Goal: Book appointment/travel/reservation

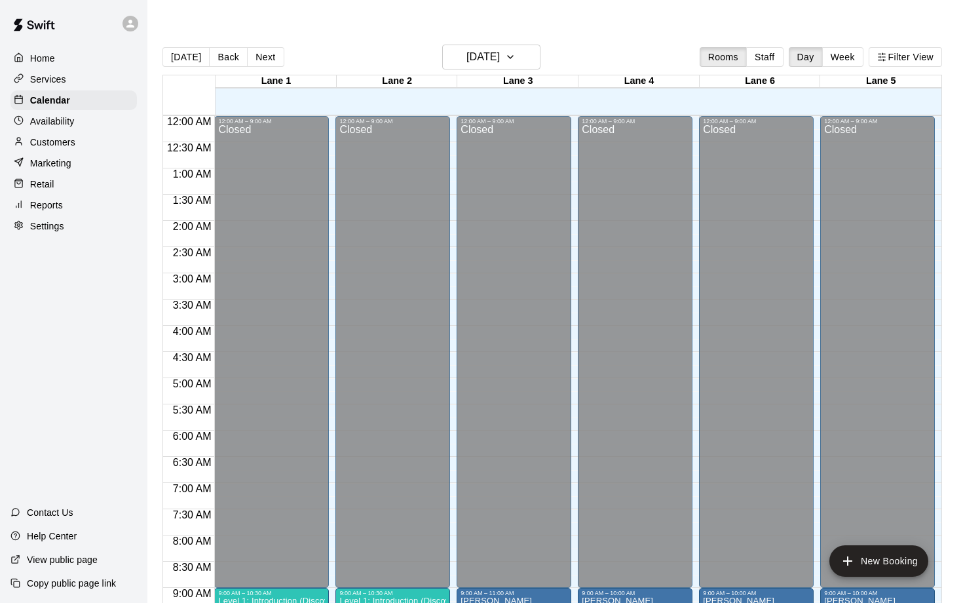
scroll to position [658, 0]
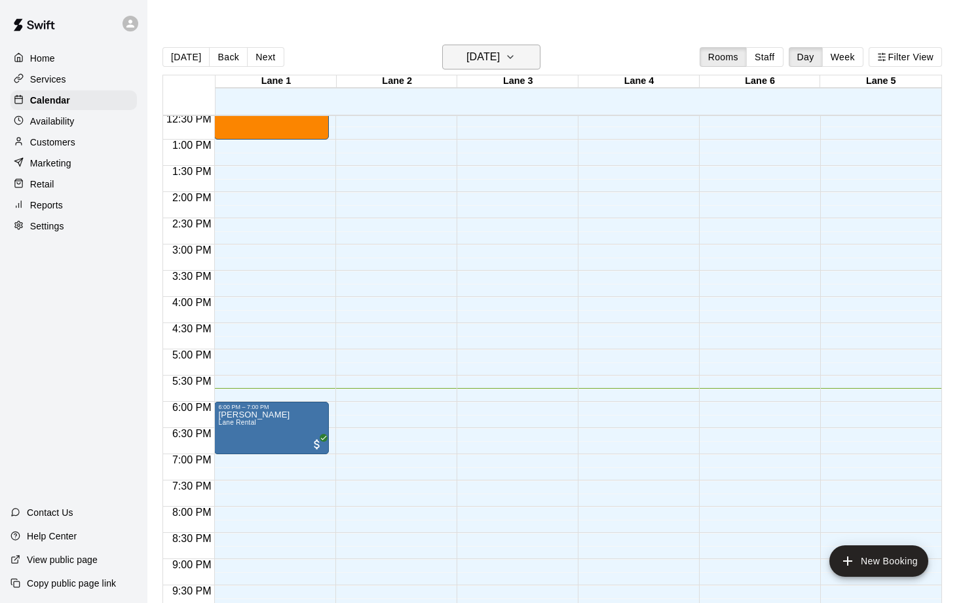
click at [500, 48] on h6 "[DATE]" at bounding box center [483, 57] width 33 height 18
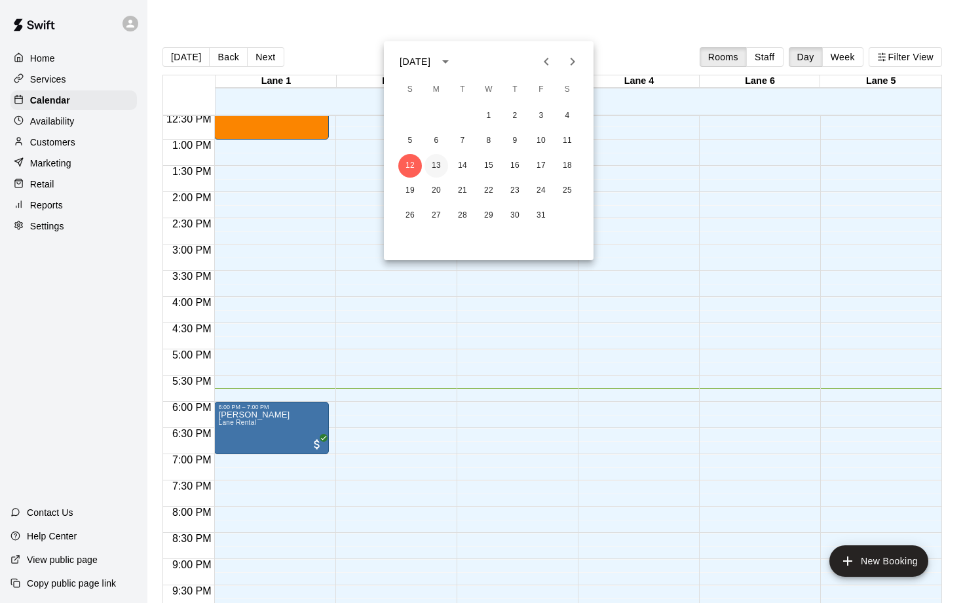
click at [430, 167] on button "13" at bounding box center [437, 166] width 24 height 24
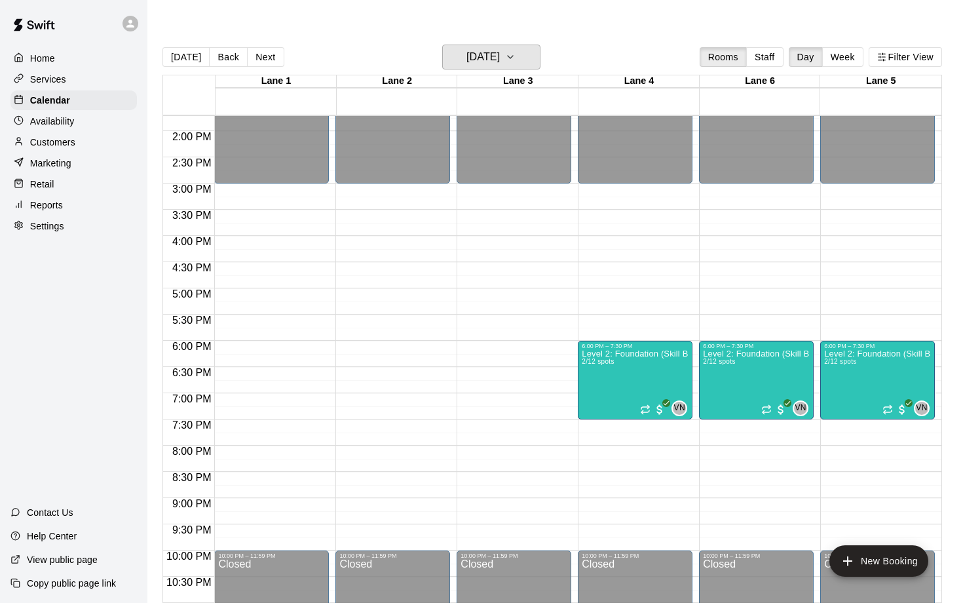
scroll to position [720, 0]
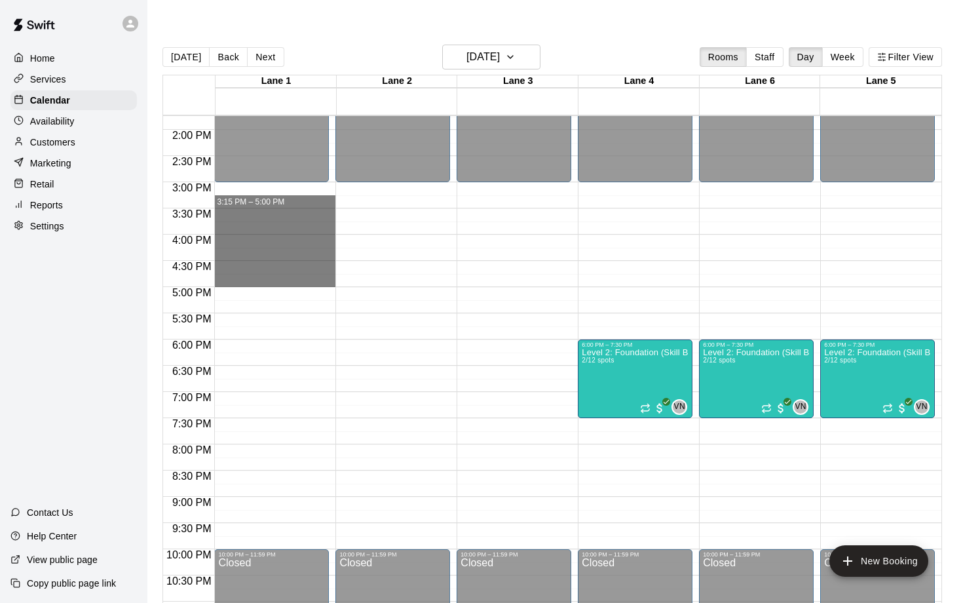
drag, startPoint x: 265, startPoint y: 176, endPoint x: 272, endPoint y: 258, distance: 82.2
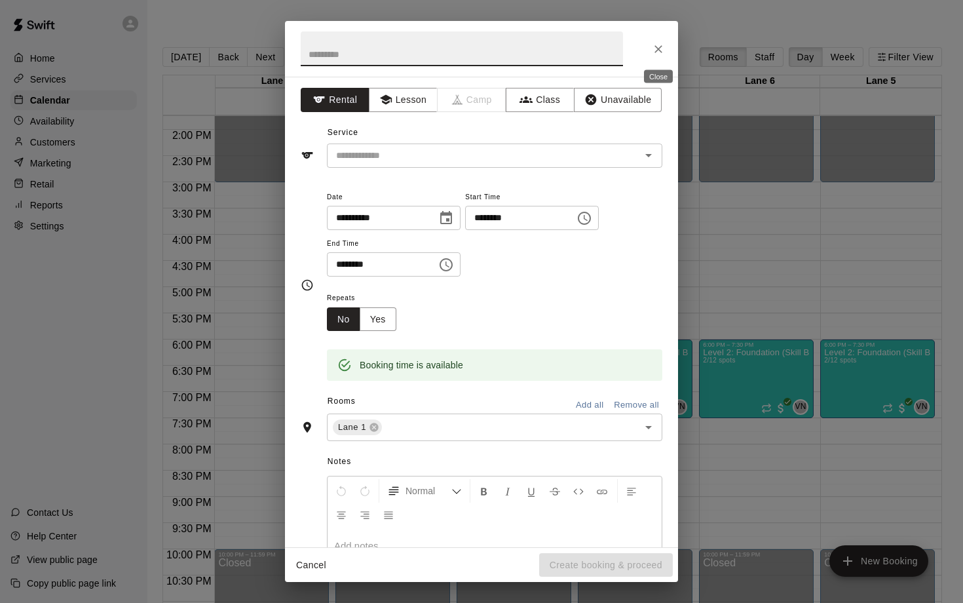
click at [666, 50] on button "Close" at bounding box center [659, 49] width 24 height 24
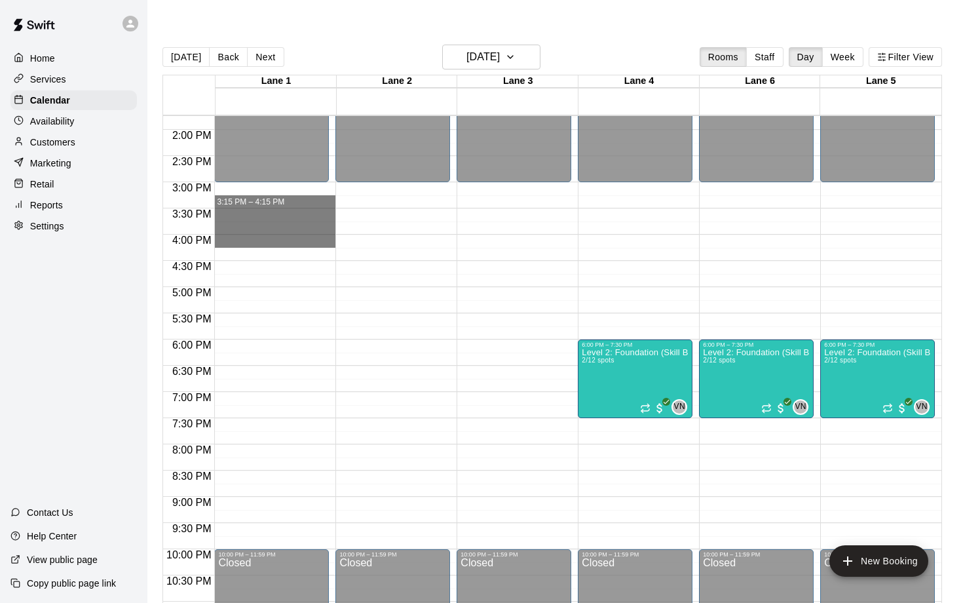
drag, startPoint x: 267, startPoint y: 168, endPoint x: 258, endPoint y: 210, distance: 42.9
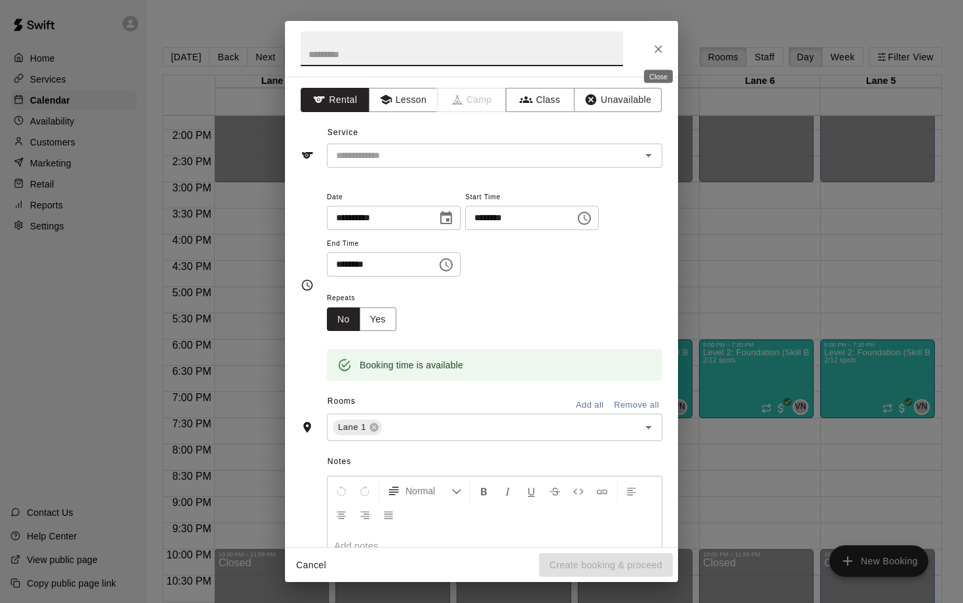
click at [657, 54] on icon "Close" at bounding box center [658, 49] width 13 height 13
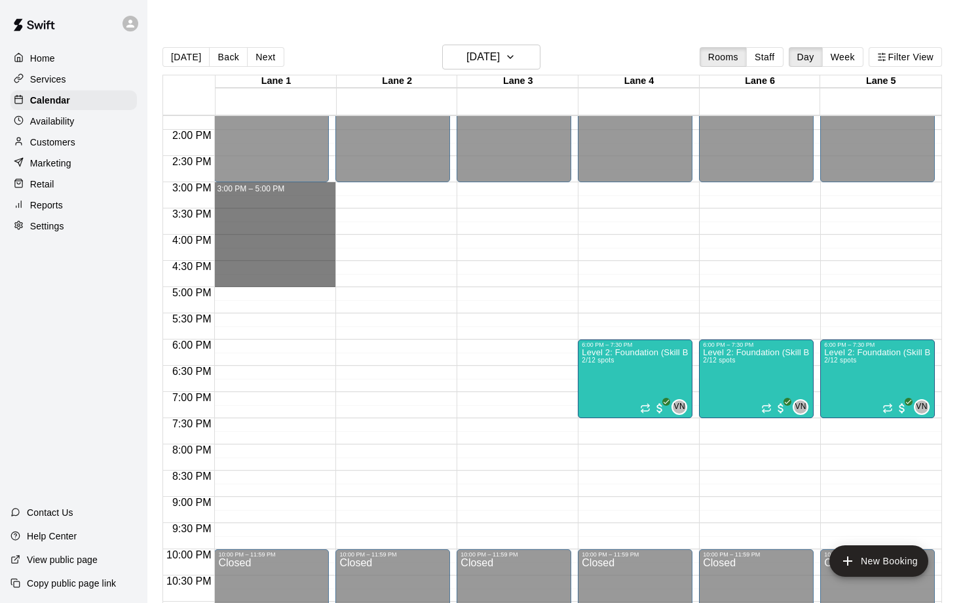
drag, startPoint x: 238, startPoint y: 159, endPoint x: 246, endPoint y: 248, distance: 89.5
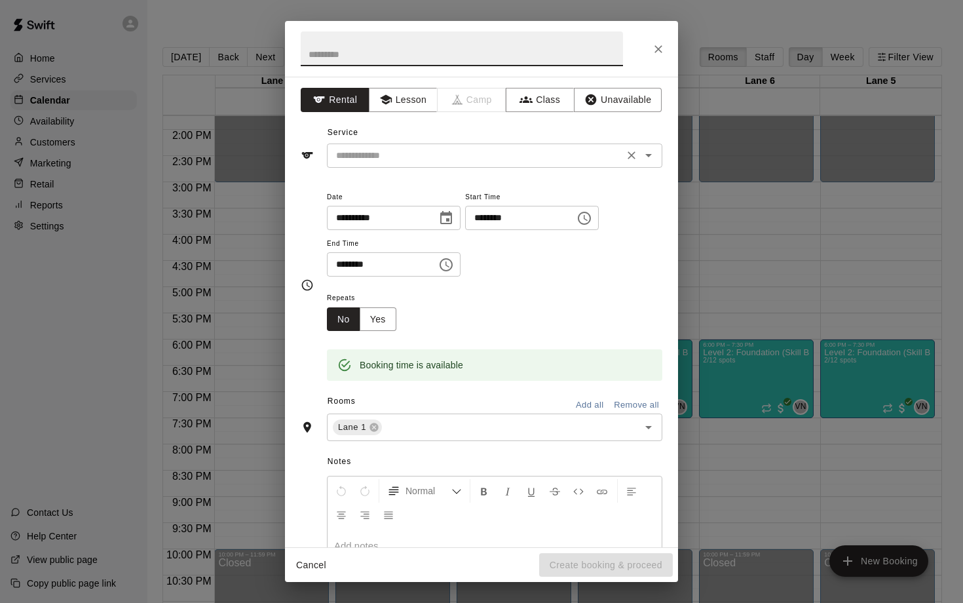
click at [383, 161] on input "text" at bounding box center [475, 155] width 289 height 16
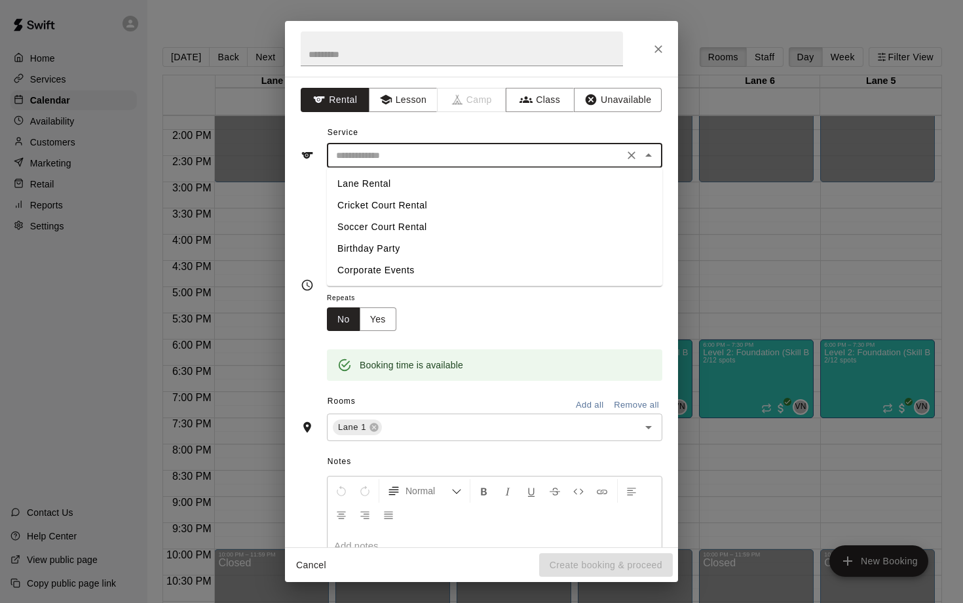
click at [373, 174] on li "Lane Rental" at bounding box center [494, 184] width 335 height 22
type input "**********"
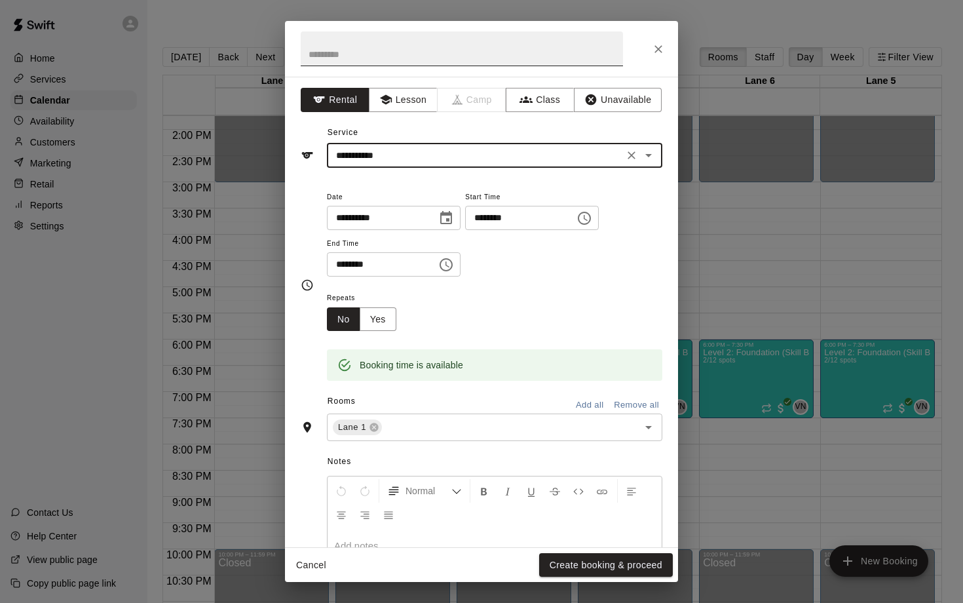
click at [339, 57] on input "text" at bounding box center [462, 48] width 322 height 35
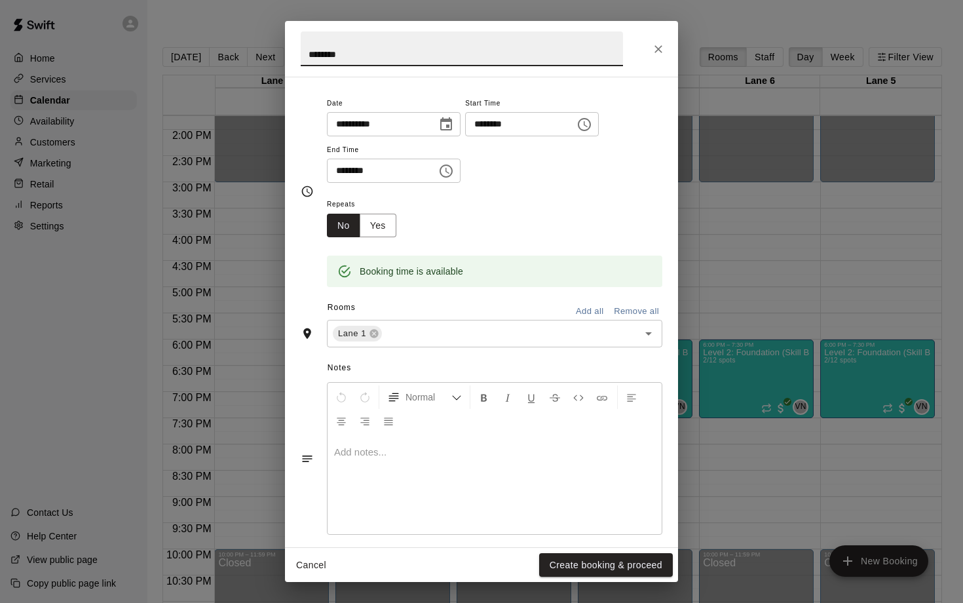
scroll to position [105, 0]
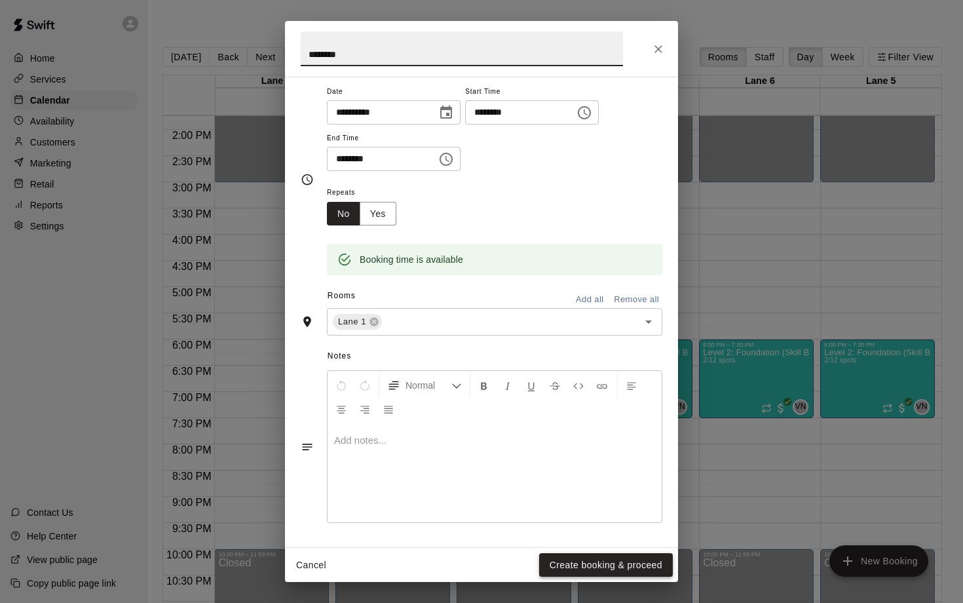
type input "********"
click at [613, 572] on button "Create booking & proceed" at bounding box center [606, 565] width 134 height 24
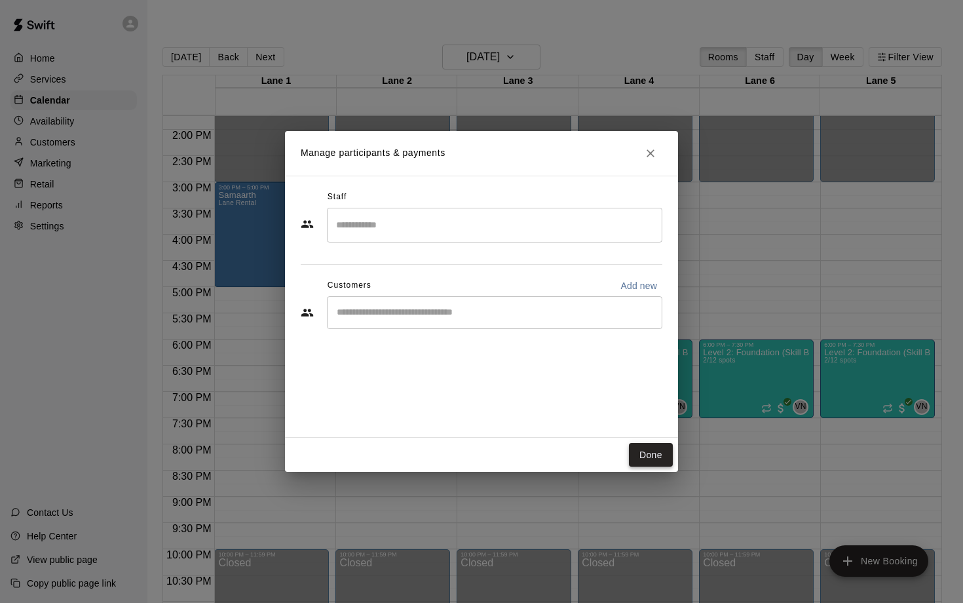
click at [652, 455] on button "Done" at bounding box center [651, 455] width 44 height 24
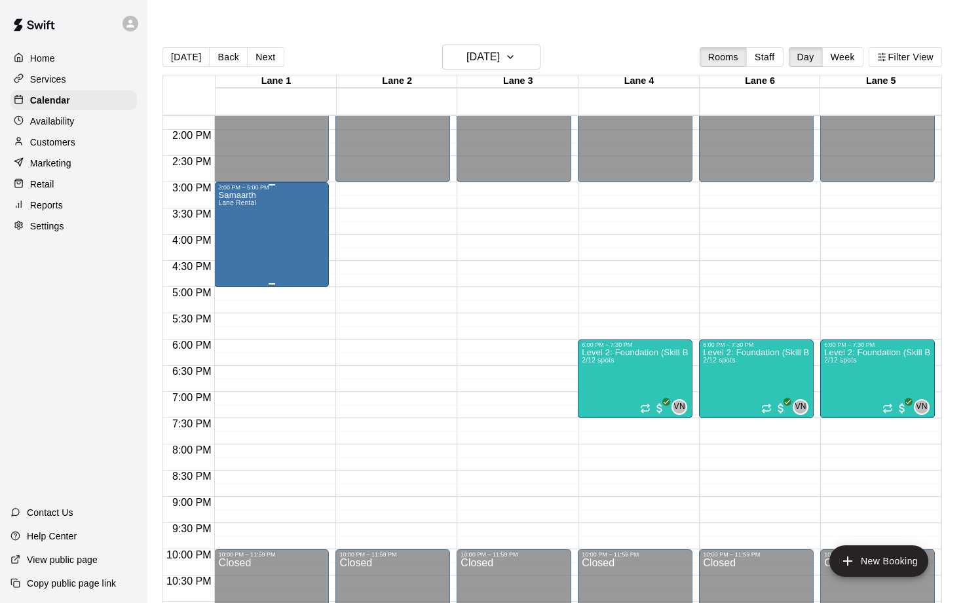
click at [256, 208] on div "Samaarth Lane Rental" at bounding box center [237, 492] width 38 height 603
click at [233, 178] on icon "edit" at bounding box center [232, 176] width 16 height 16
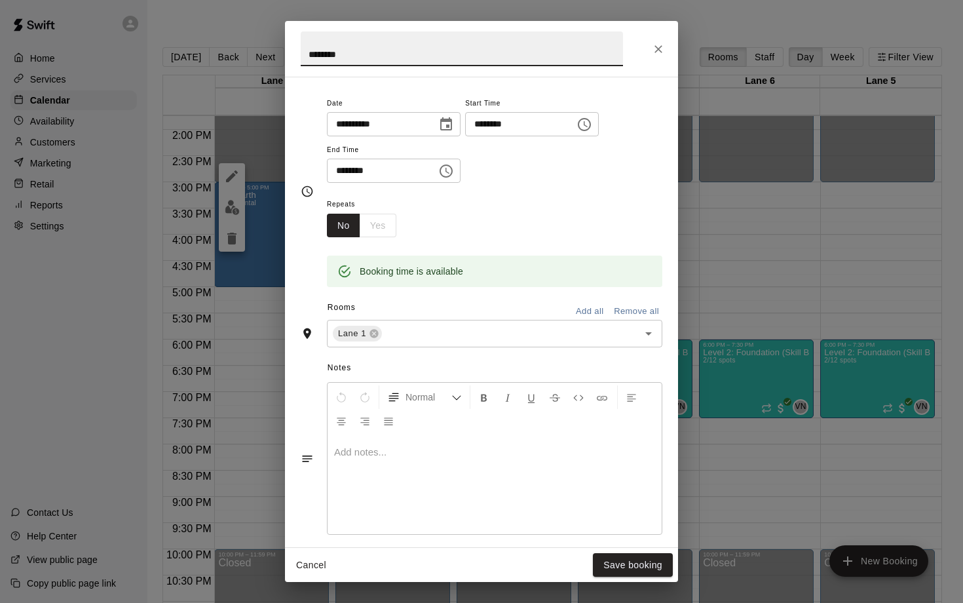
scroll to position [0, 0]
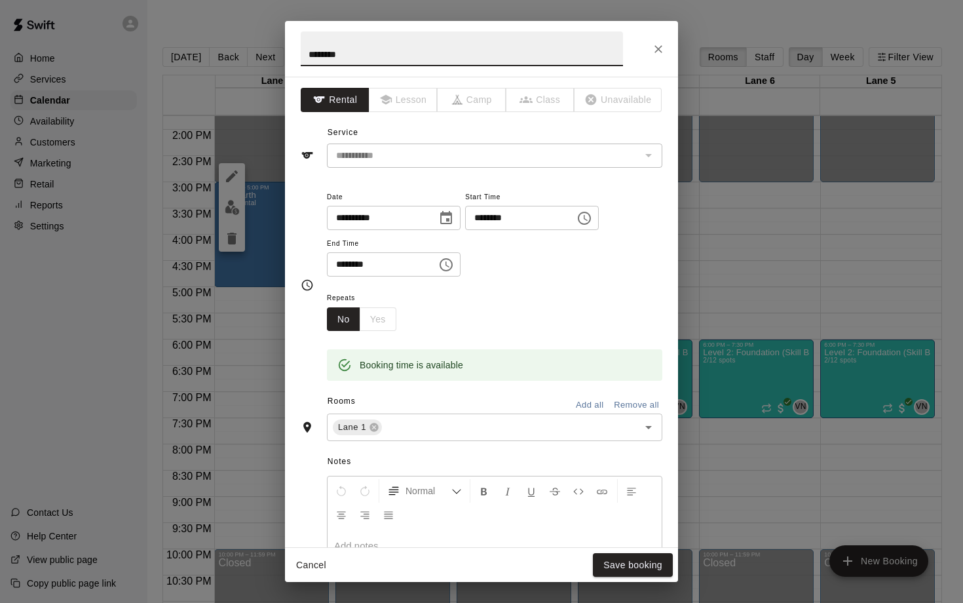
click at [659, 55] on button "Close" at bounding box center [659, 49] width 24 height 24
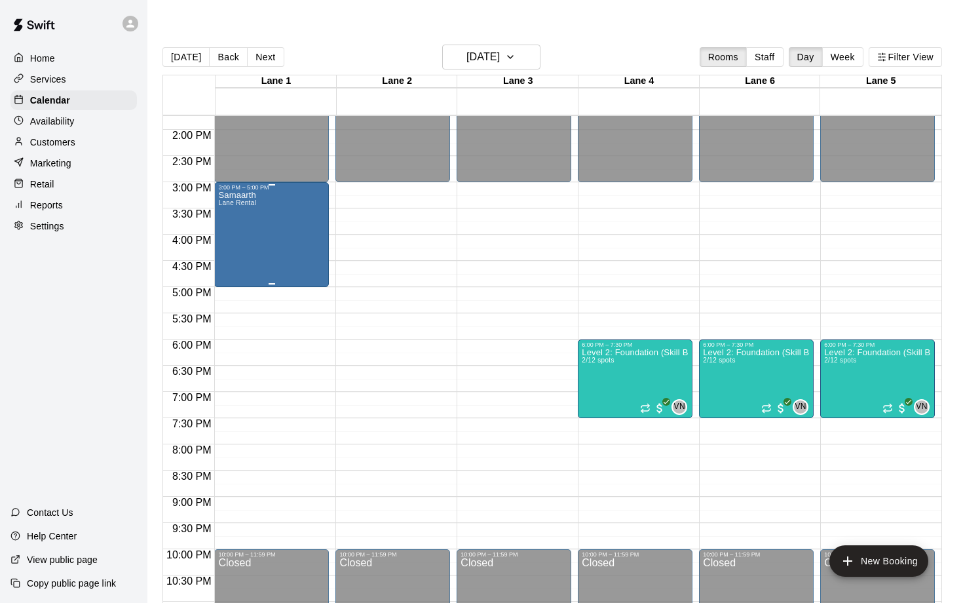
click at [245, 198] on div "Samaarth Lane Rental" at bounding box center [237, 492] width 38 height 603
click at [231, 208] on img "edit" at bounding box center [232, 207] width 15 height 15
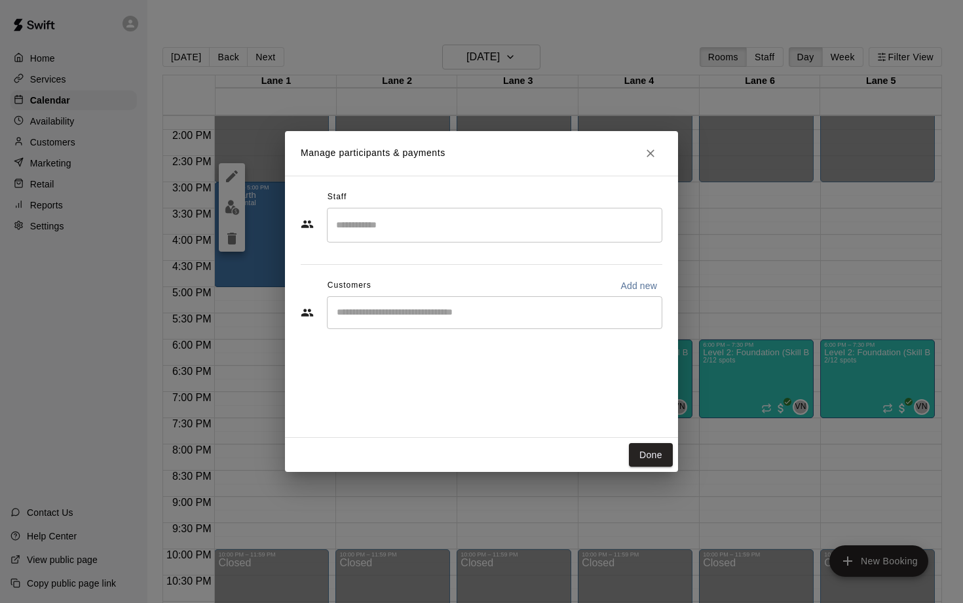
click at [455, 316] on input "Start typing to search customers..." at bounding box center [495, 312] width 324 height 13
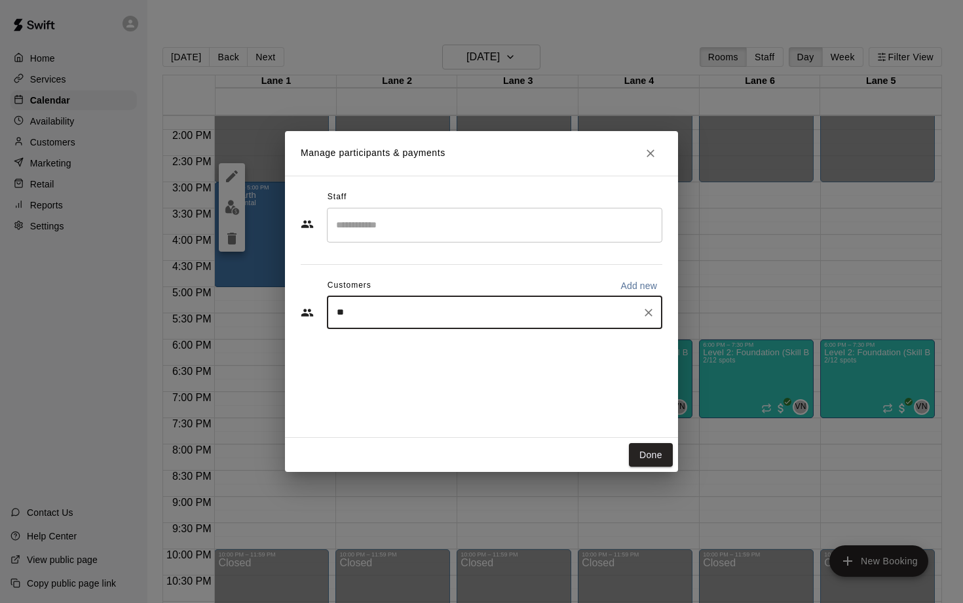
type input "***"
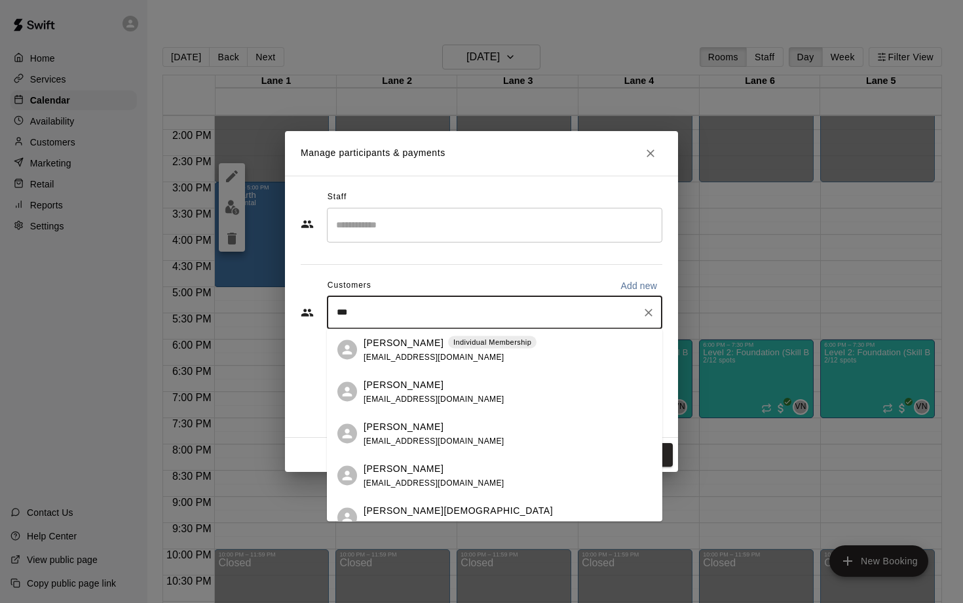
click at [413, 342] on p "[PERSON_NAME]" at bounding box center [404, 342] width 80 height 14
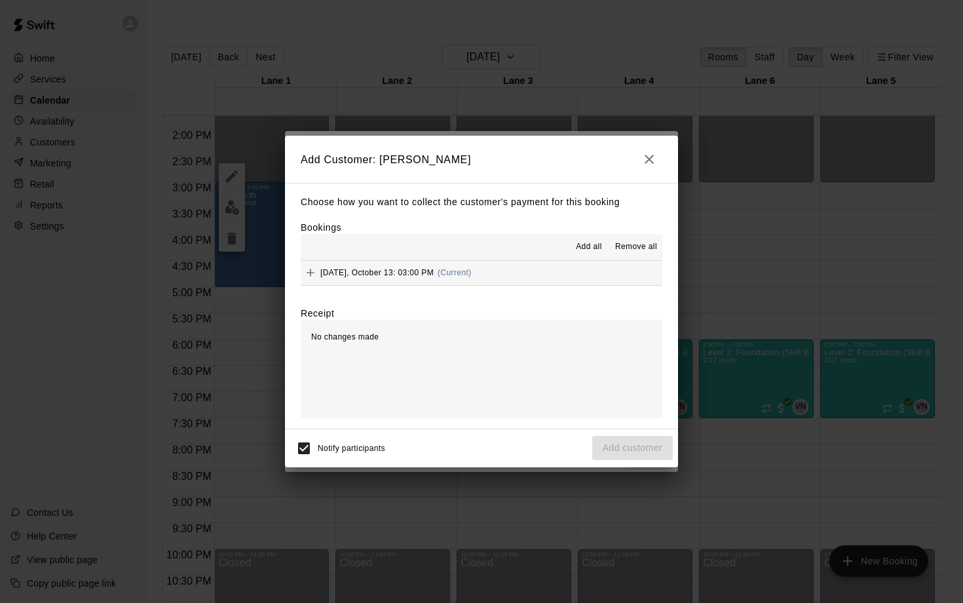
click at [377, 275] on span "[DATE], October 13: 03:00 PM" at bounding box center [376, 272] width 113 height 9
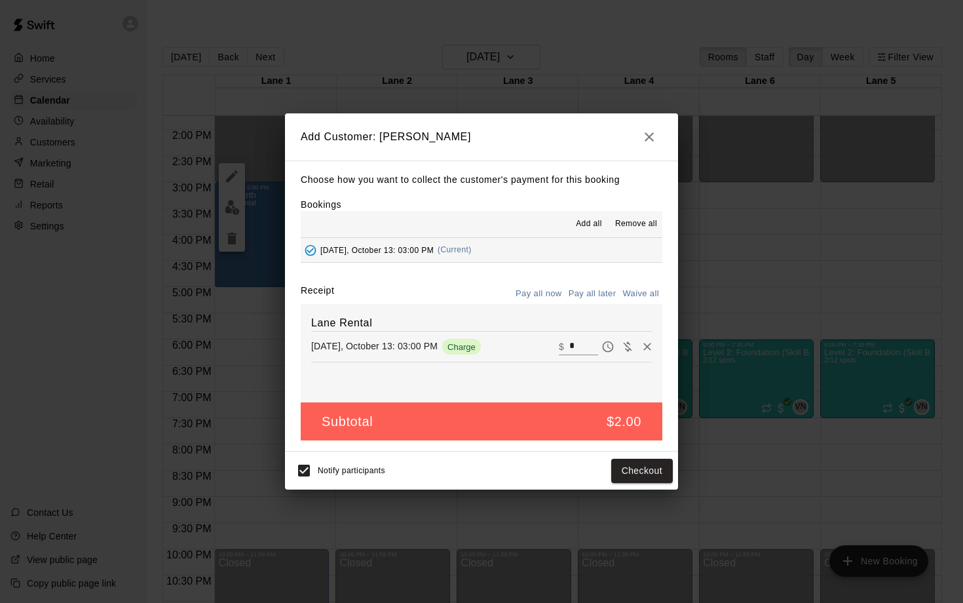
click at [649, 136] on icon "button" at bounding box center [649, 136] width 9 height 9
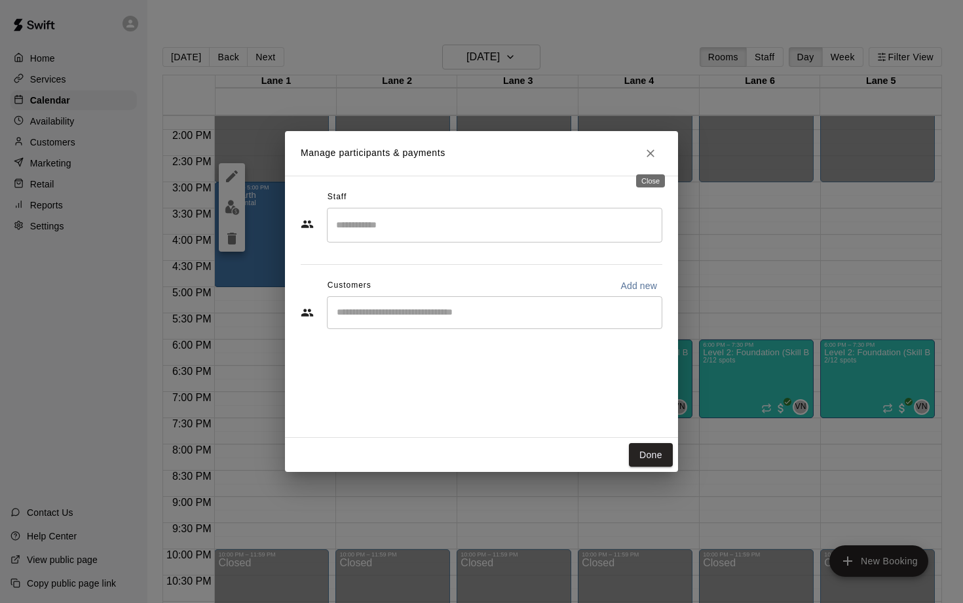
click at [651, 153] on icon "Close" at bounding box center [651, 153] width 8 height 8
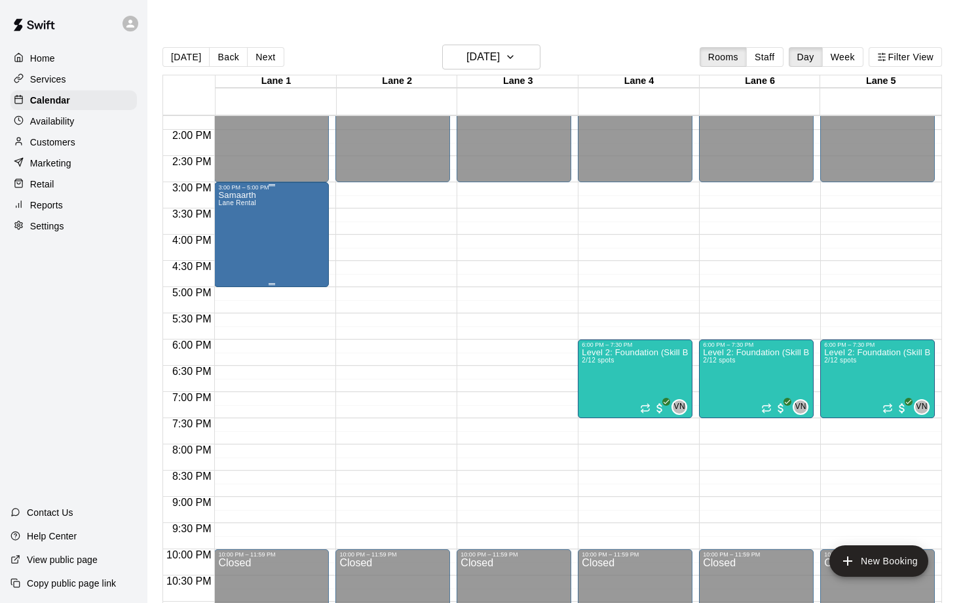
click at [241, 196] on div "Samaarth Lane Rental" at bounding box center [237, 492] width 38 height 603
click at [227, 174] on icon "edit" at bounding box center [232, 176] width 16 height 16
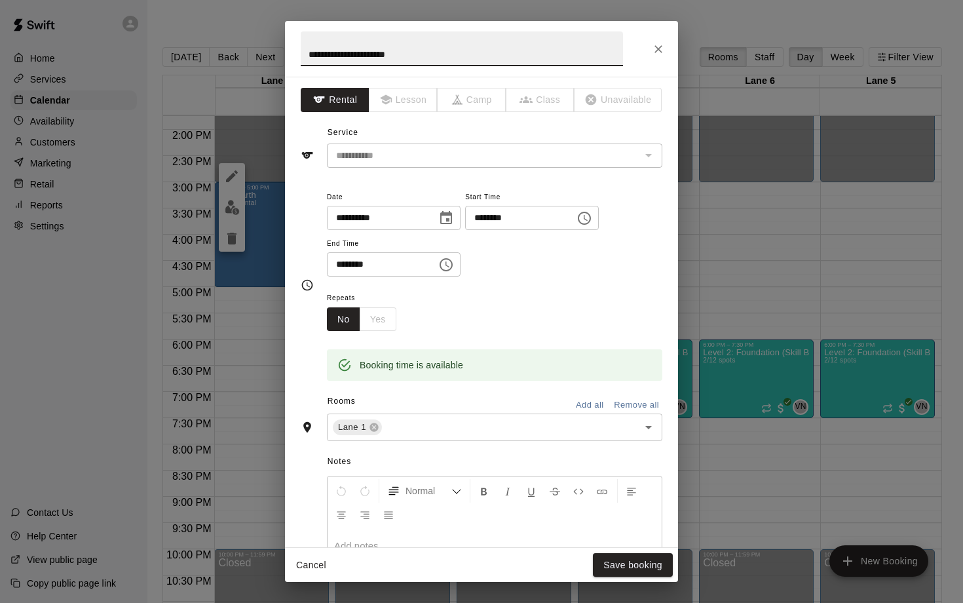
scroll to position [191, 0]
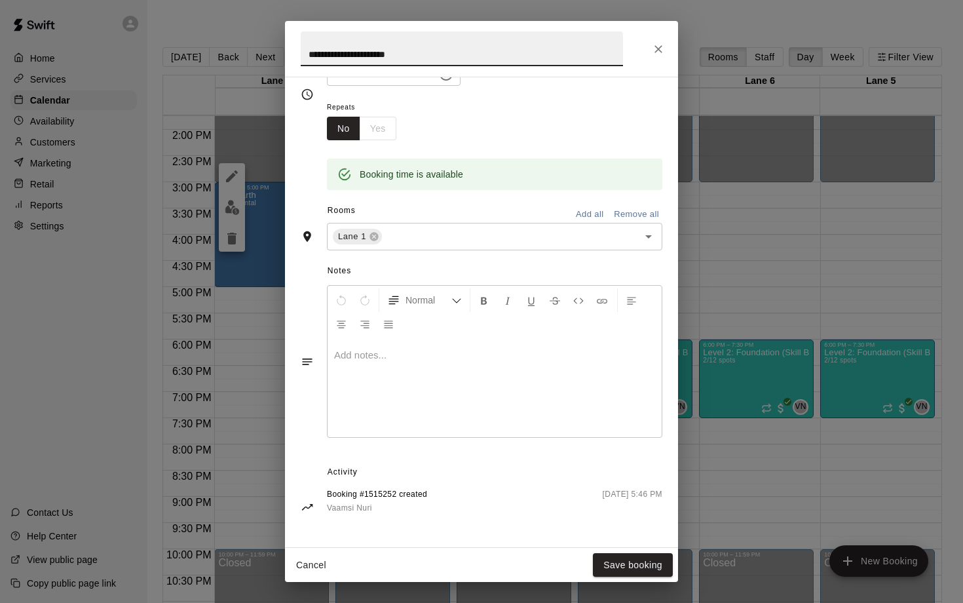
type input "**********"
click at [432, 366] on div at bounding box center [495, 388] width 334 height 98
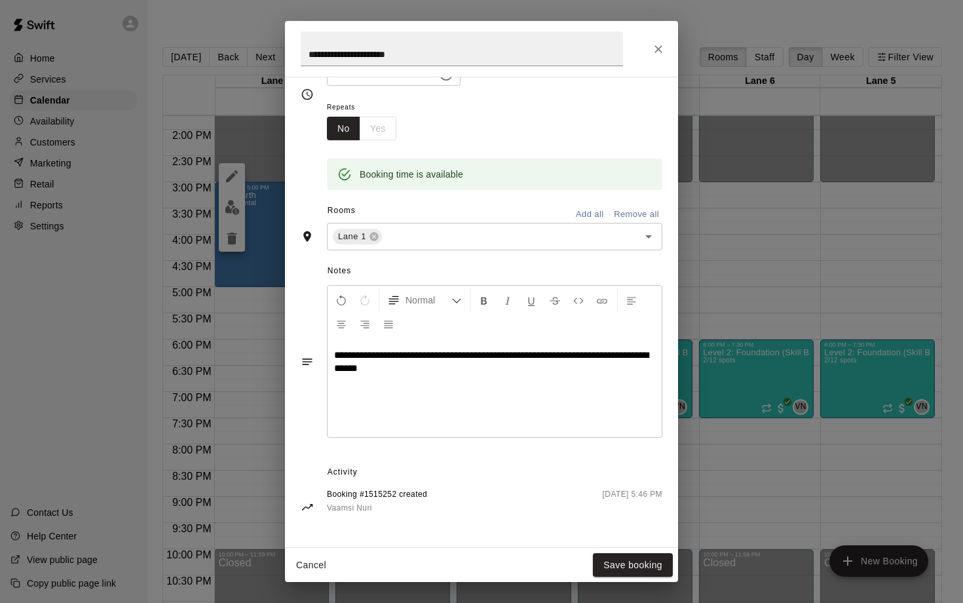
click at [594, 356] on span "**********" at bounding box center [491, 361] width 315 height 23
click at [343, 371] on span "**********" at bounding box center [491, 361] width 315 height 23
click at [636, 572] on button "Save booking" at bounding box center [633, 565] width 80 height 24
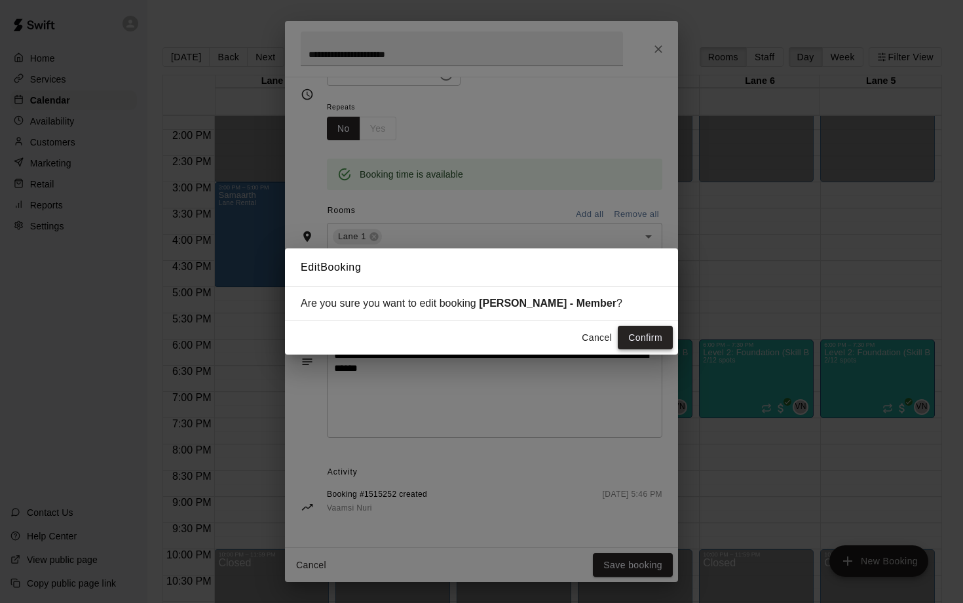
click at [650, 341] on button "Confirm" at bounding box center [645, 338] width 55 height 24
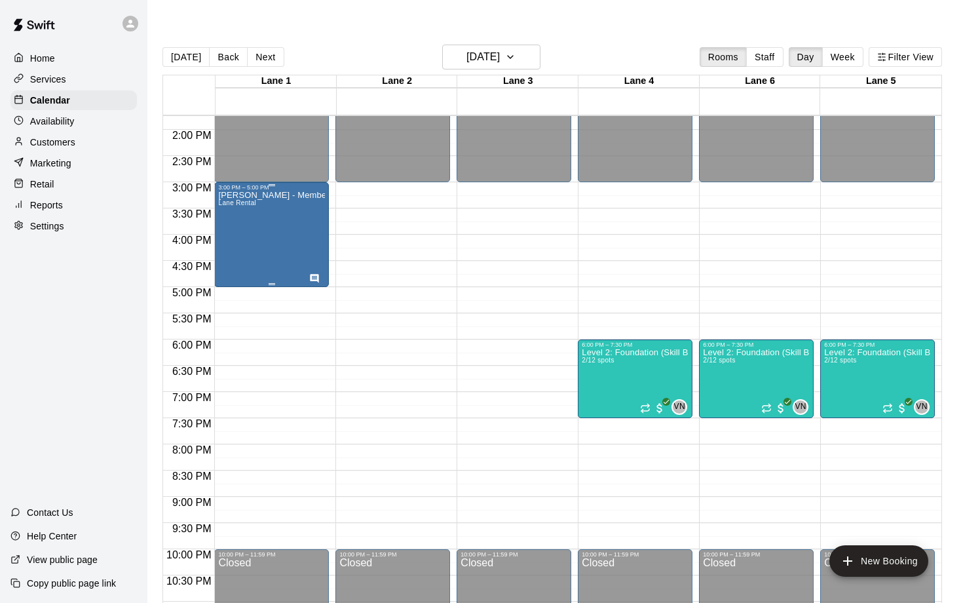
click at [261, 199] on div "[PERSON_NAME] - Member Lane Rental" at bounding box center [271, 492] width 107 height 603
click at [232, 186] on button "edit" at bounding box center [232, 176] width 26 height 26
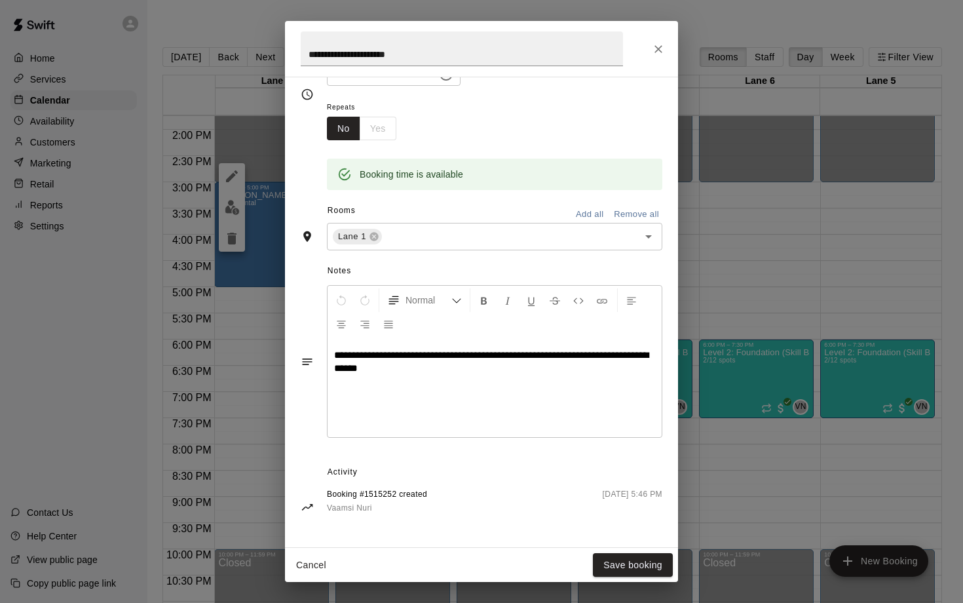
scroll to position [0, 0]
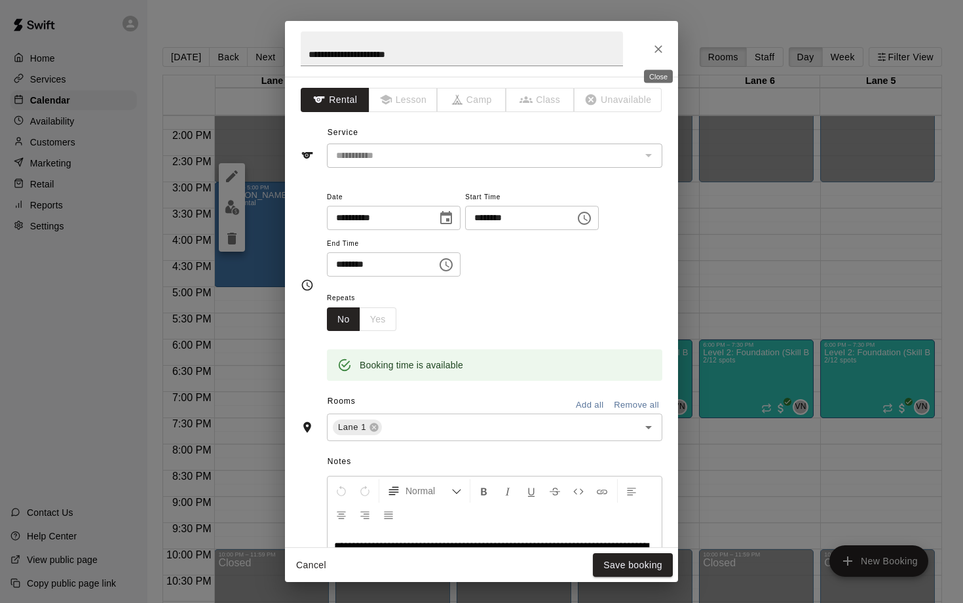
click at [659, 47] on icon "Close" at bounding box center [658, 49] width 13 height 13
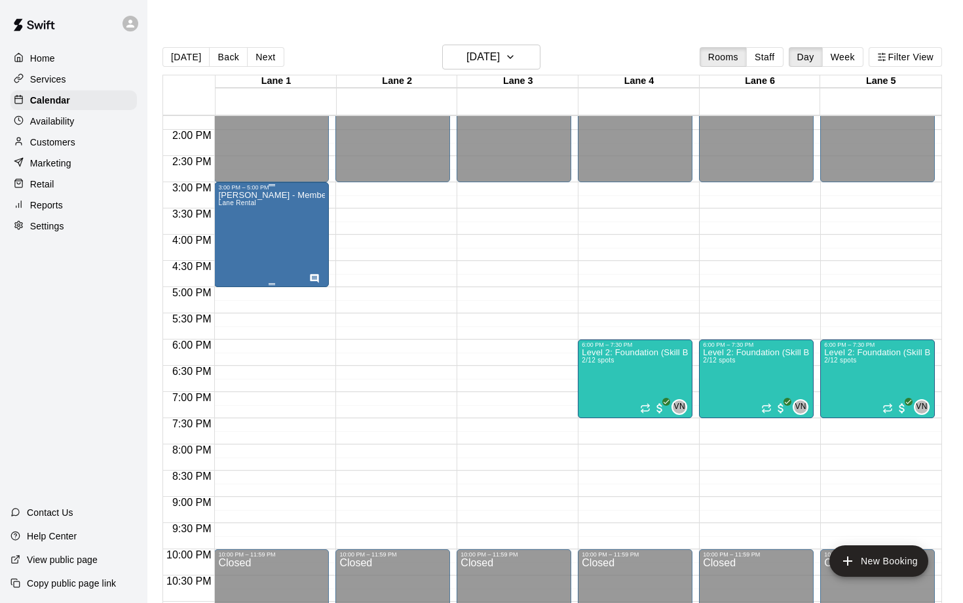
click at [300, 195] on p "[PERSON_NAME] - Member" at bounding box center [271, 195] width 107 height 0
click at [452, 258] on div at bounding box center [481, 301] width 963 height 603
click at [472, 48] on h6 "[DATE]" at bounding box center [483, 57] width 33 height 18
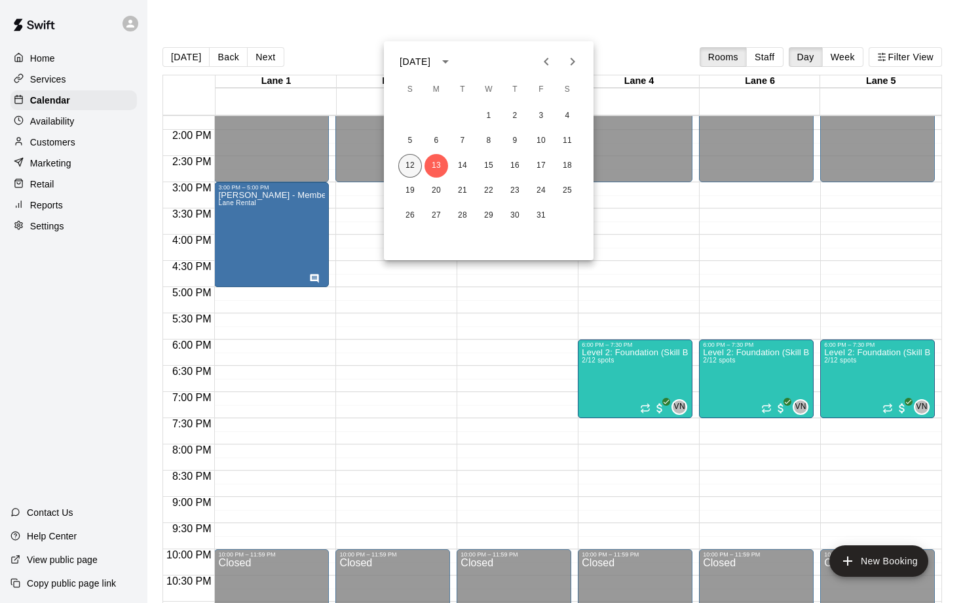
click at [406, 165] on button "12" at bounding box center [410, 166] width 24 height 24
